Goal: Answer question/provide support: Share knowledge or assist other users

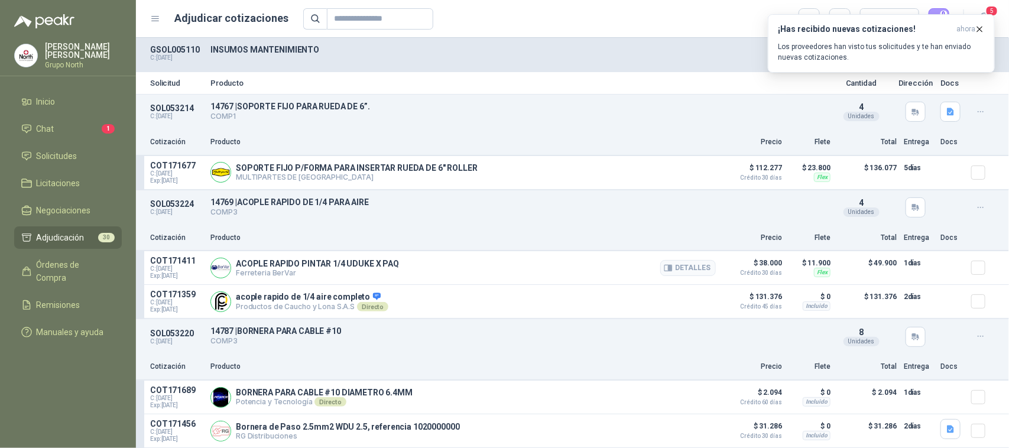
scroll to position [74, 0]
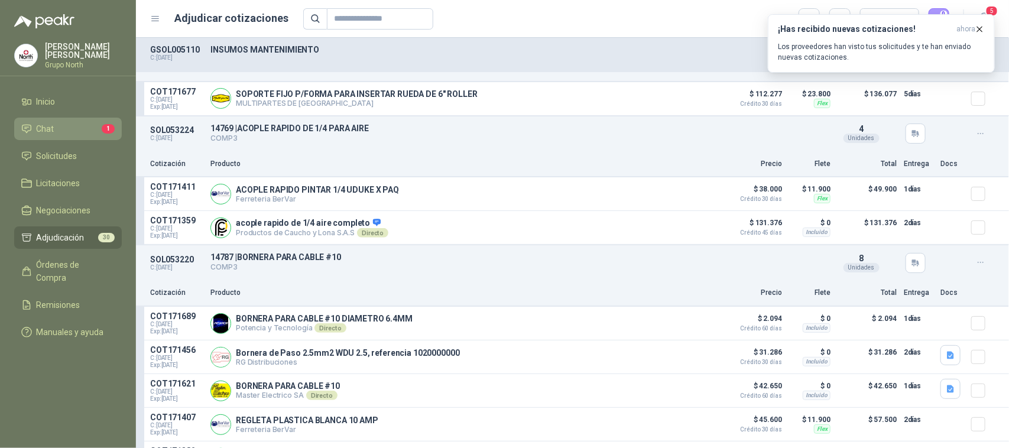
click at [51, 123] on span "Chat" at bounding box center [46, 128] width 18 height 13
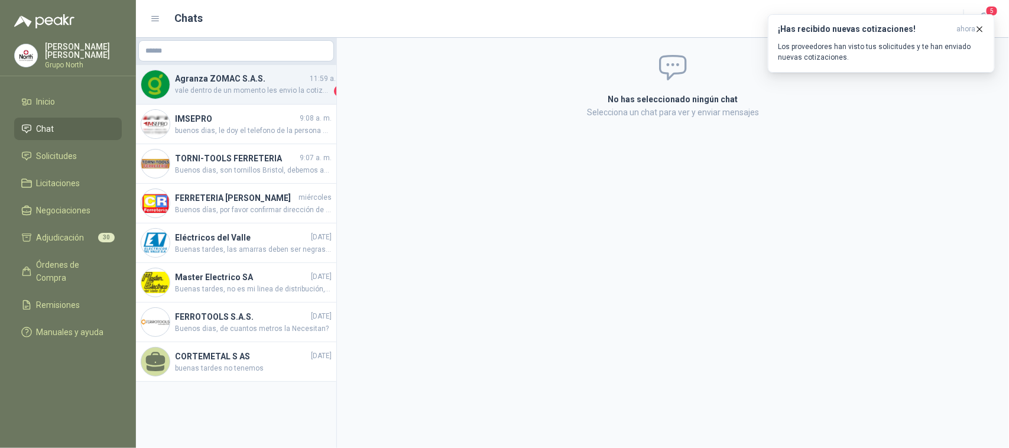
click at [280, 79] on h4 "Agranza ZOMAC S.A.S." at bounding box center [241, 78] width 132 height 13
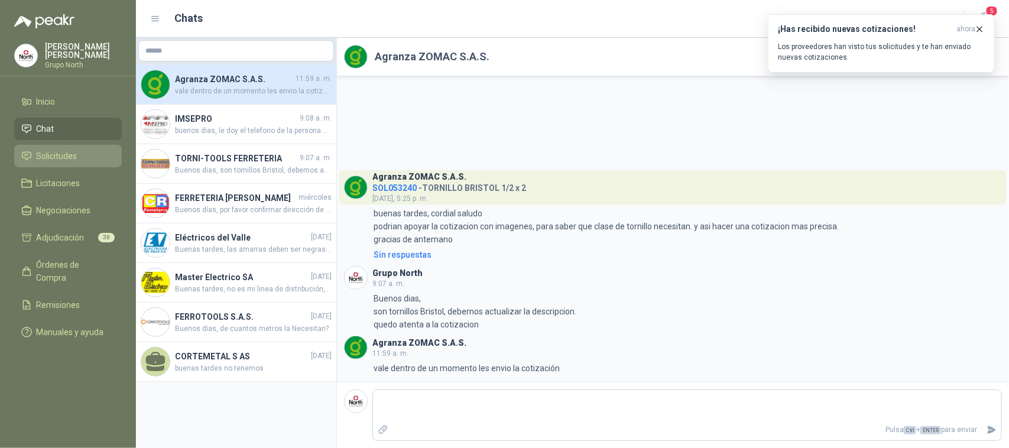
click at [74, 152] on span "Solicitudes" at bounding box center [57, 156] width 41 height 13
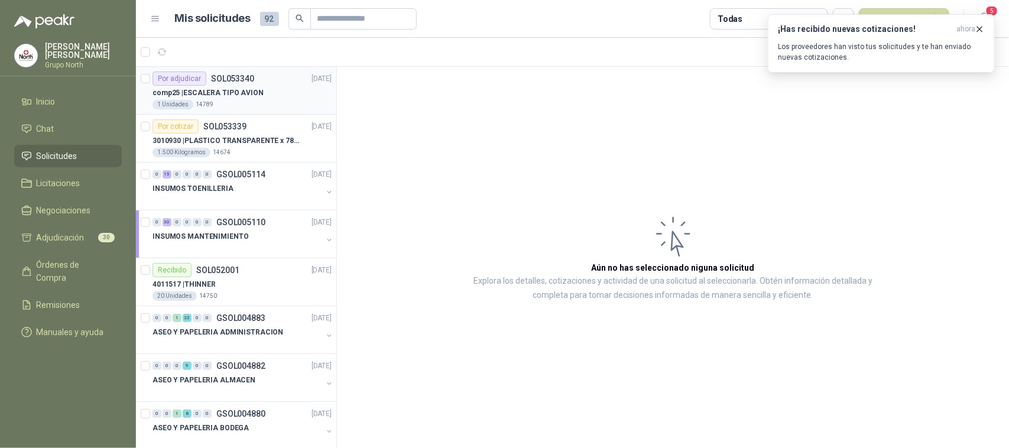
click at [222, 90] on p "comp25 | ESCALERA TIPO AVION" at bounding box center [207, 92] width 111 height 11
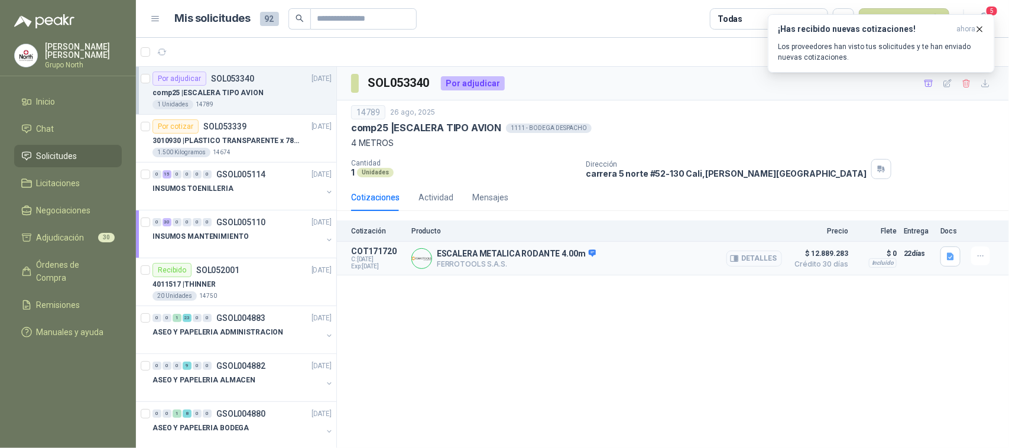
click at [761, 261] on button "Detalles" at bounding box center [754, 259] width 56 height 16
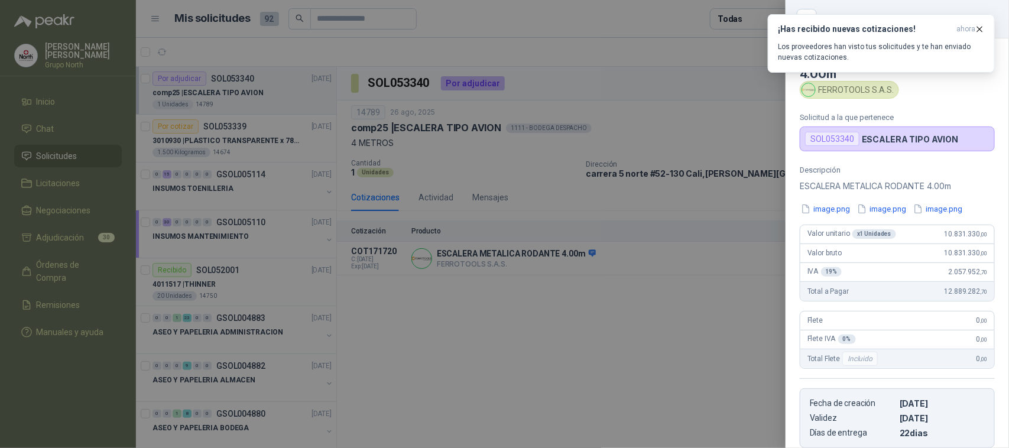
scroll to position [193, 0]
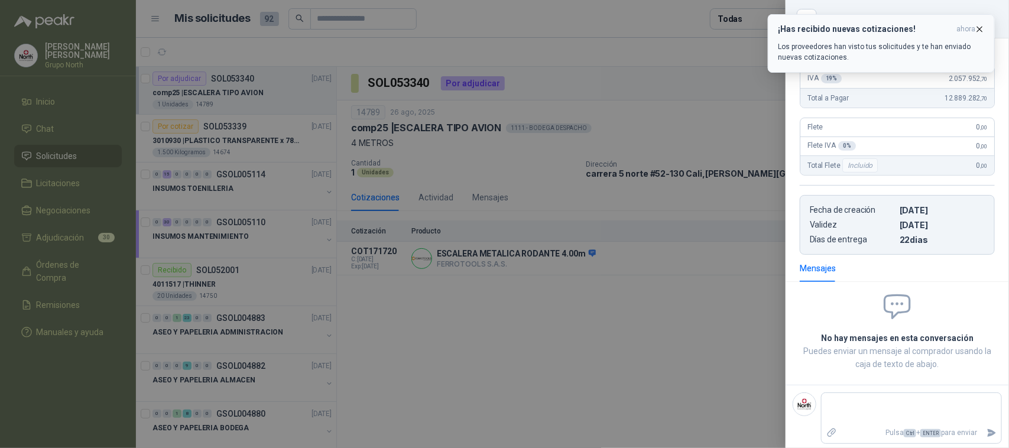
click at [975, 24] on icon "button" at bounding box center [980, 29] width 10 height 10
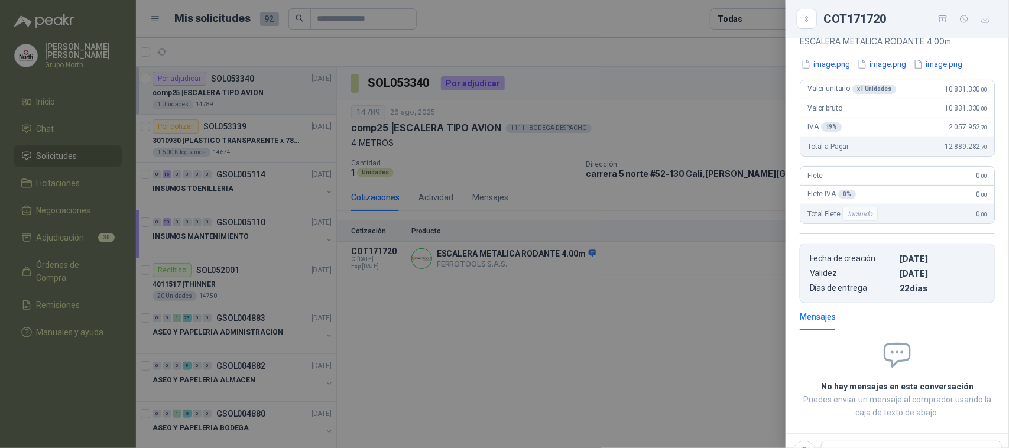
scroll to position [119, 0]
